Goal: Check status: Check status

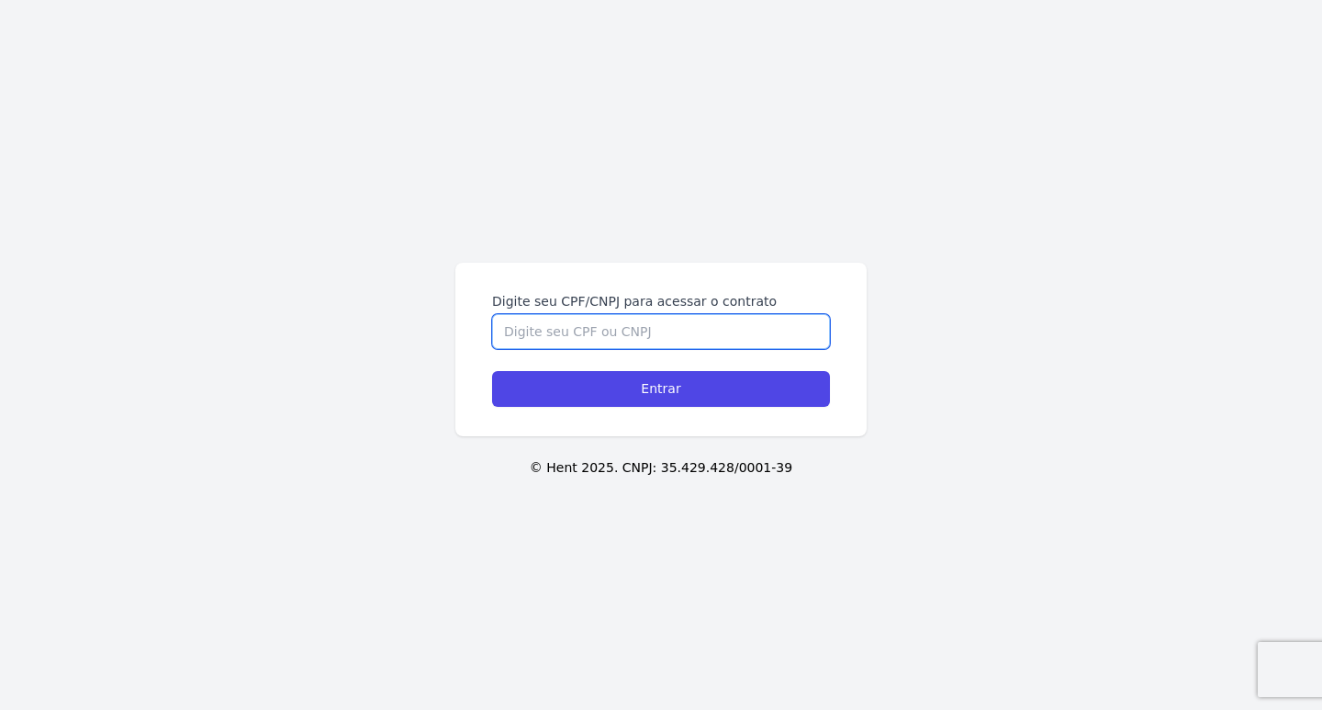
click at [644, 324] on input "Digite seu CPF/CNPJ para acessar o contrato" at bounding box center [661, 331] width 338 height 35
type input "40420961828"
click at [492, 371] on input "Entrar" at bounding box center [661, 389] width 338 height 36
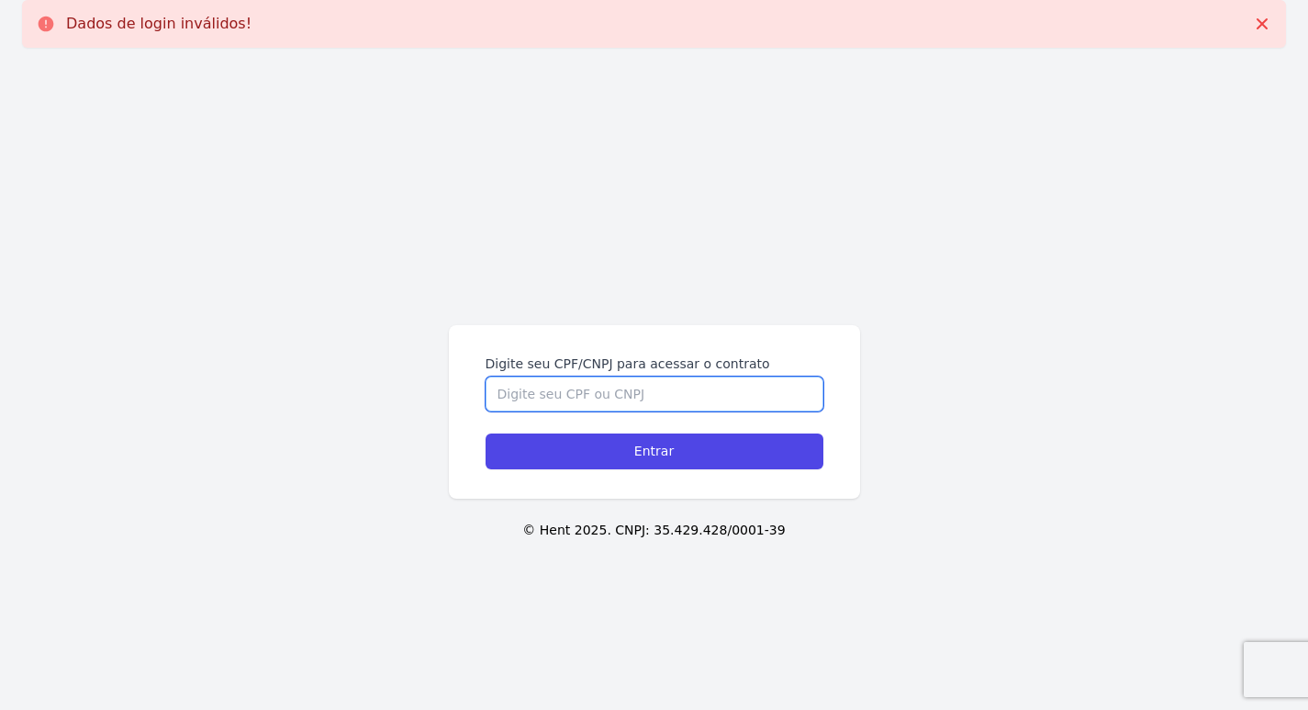
click at [656, 398] on input "Digite seu CPF/CNPJ para acessar o contrato" at bounding box center [655, 393] width 338 height 35
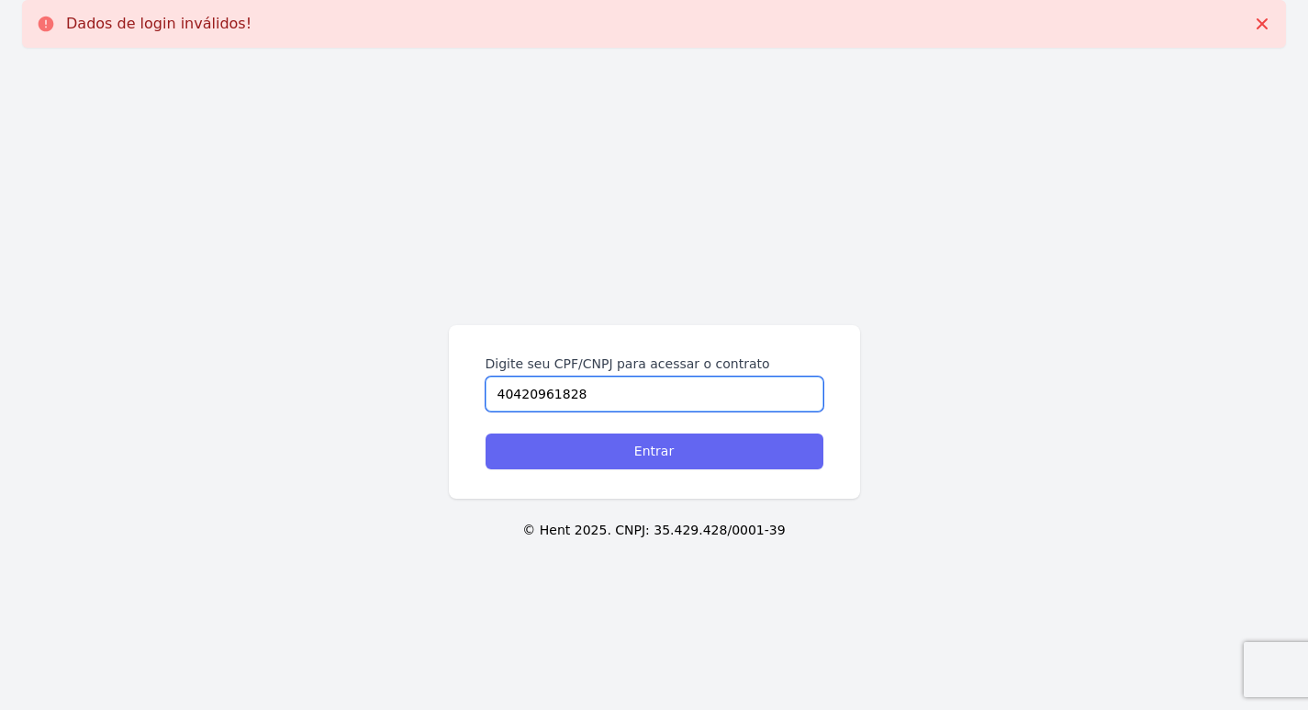
type input "40420961828"
click at [656, 448] on input "Entrar" at bounding box center [655, 451] width 338 height 36
